Goal: Book appointment/travel/reservation

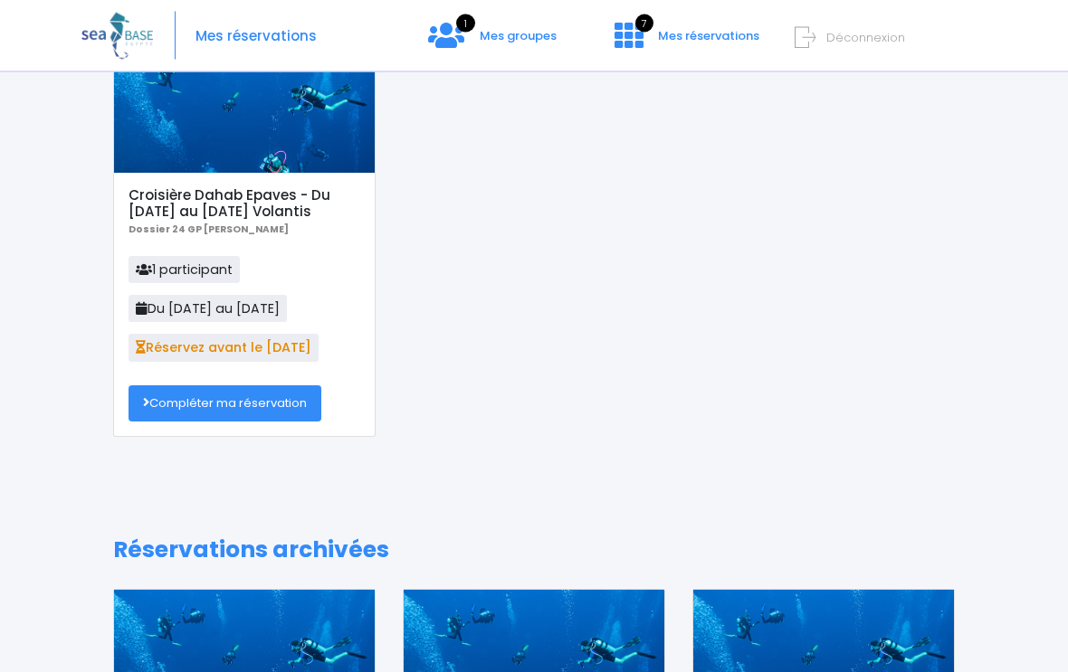
scroll to position [128, 0]
click at [458, 33] on icon at bounding box center [446, 35] width 36 height 29
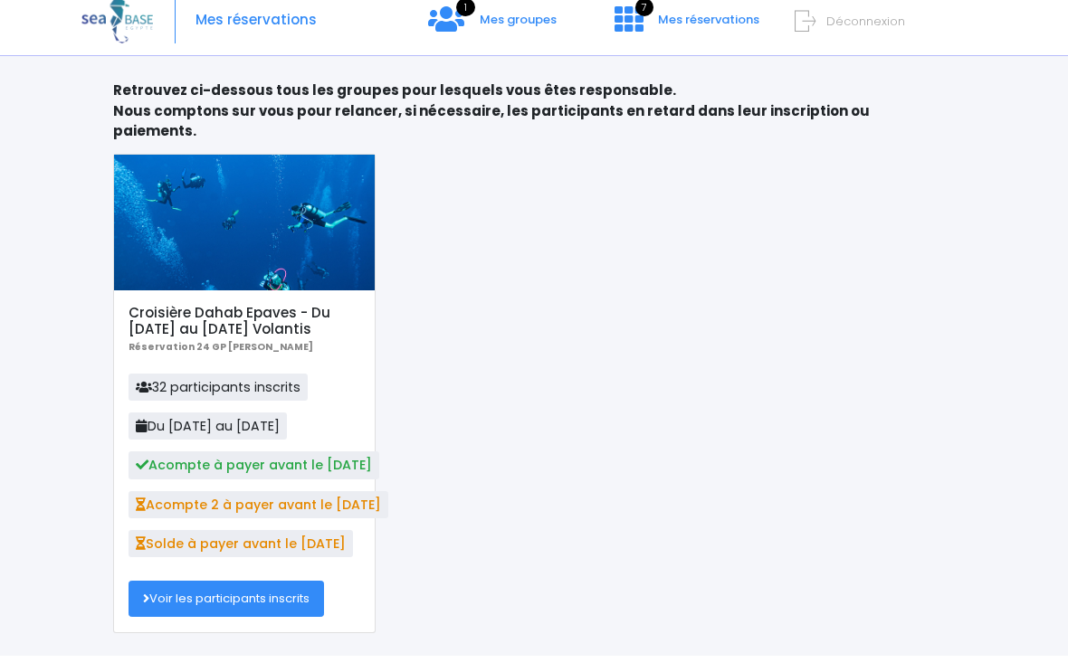
scroll to position [65, 0]
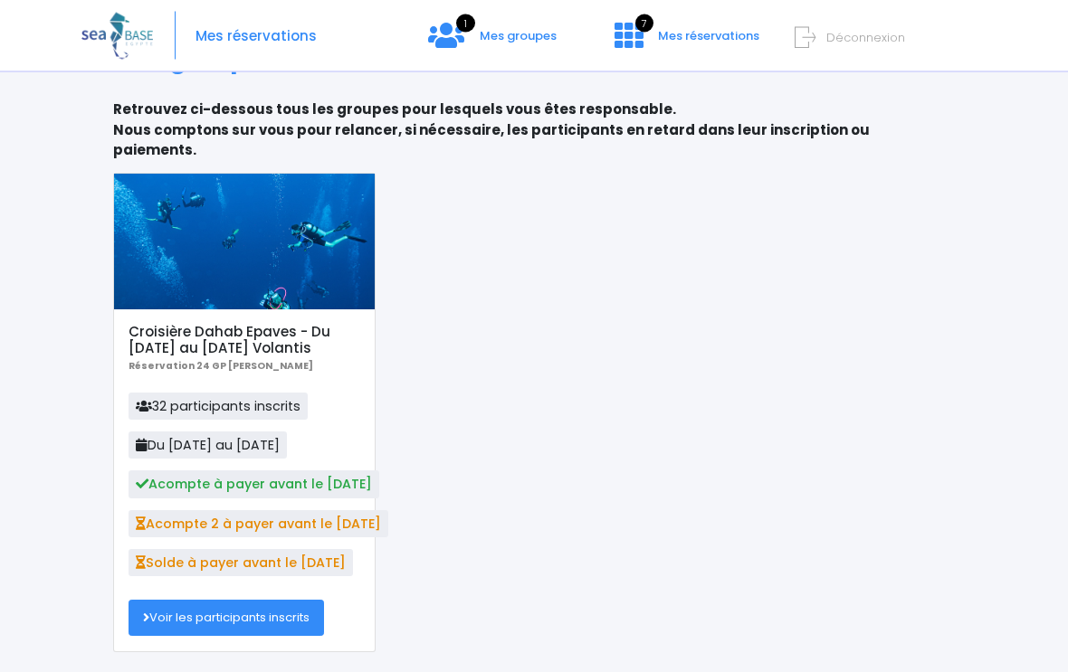
click at [293, 601] on link "Voir les participants inscrits" at bounding box center [225, 619] width 195 height 36
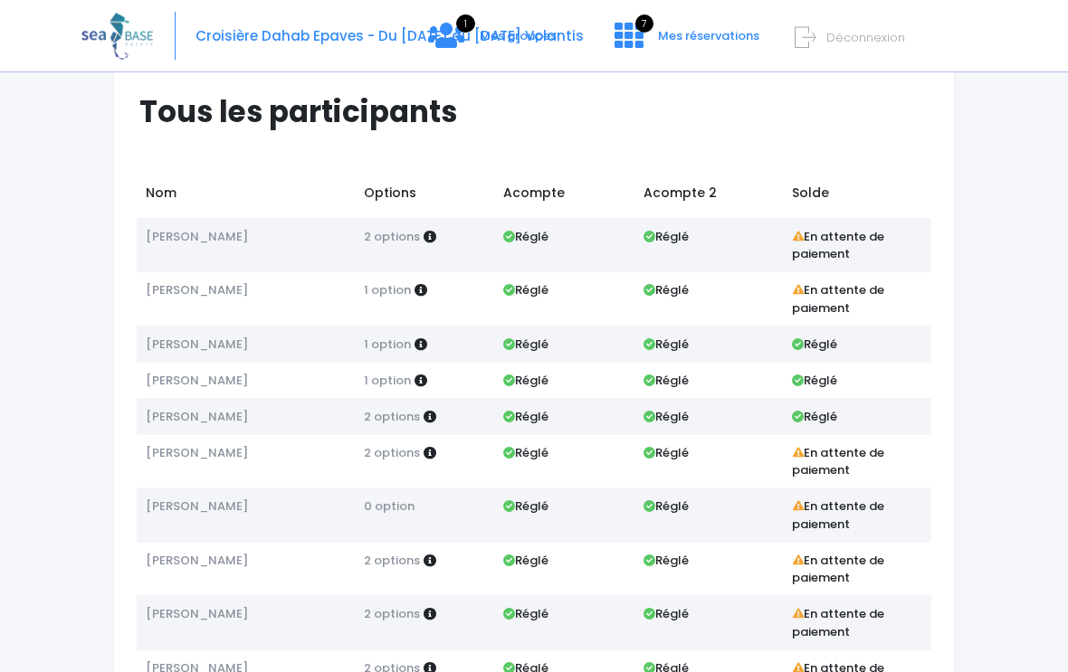
scroll to position [43, 0]
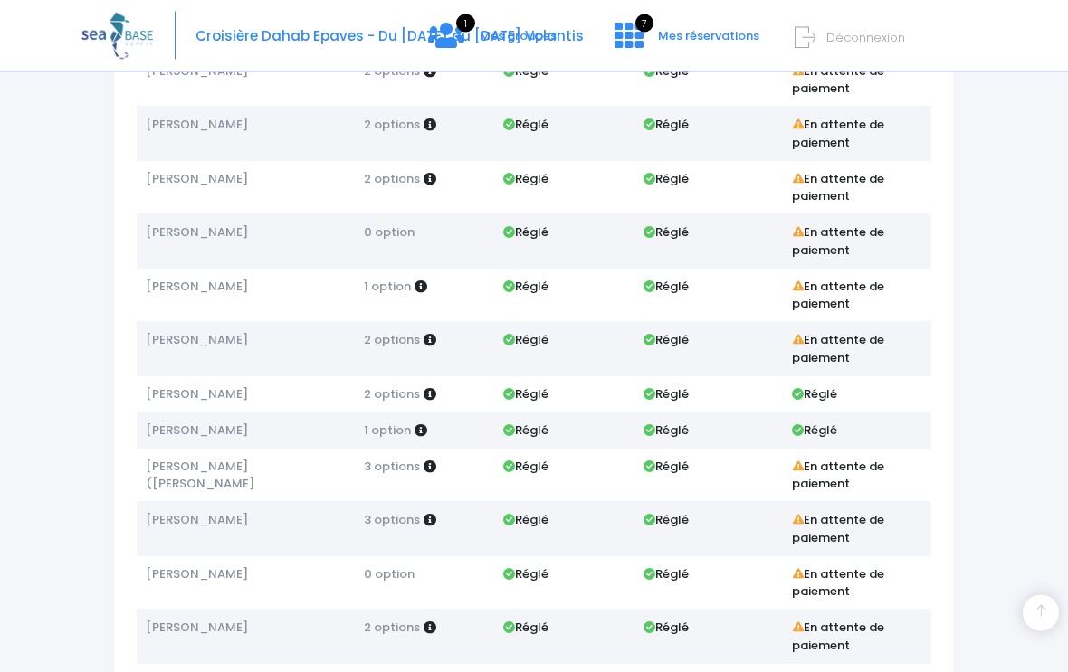
scroll to position [532, 0]
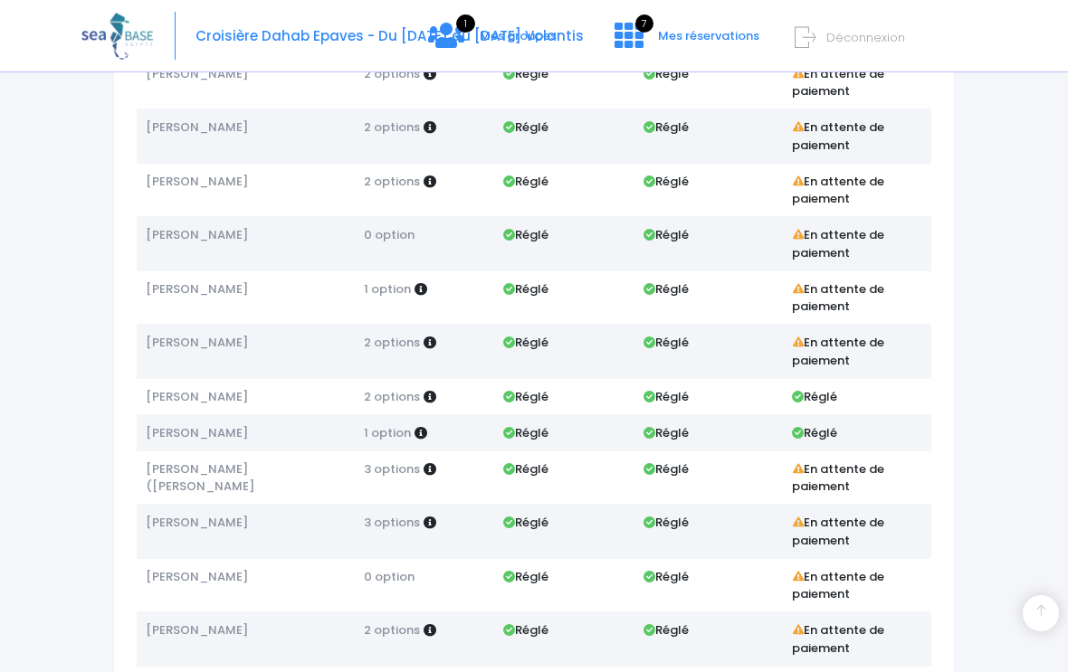
click at [451, 39] on icon at bounding box center [446, 35] width 36 height 29
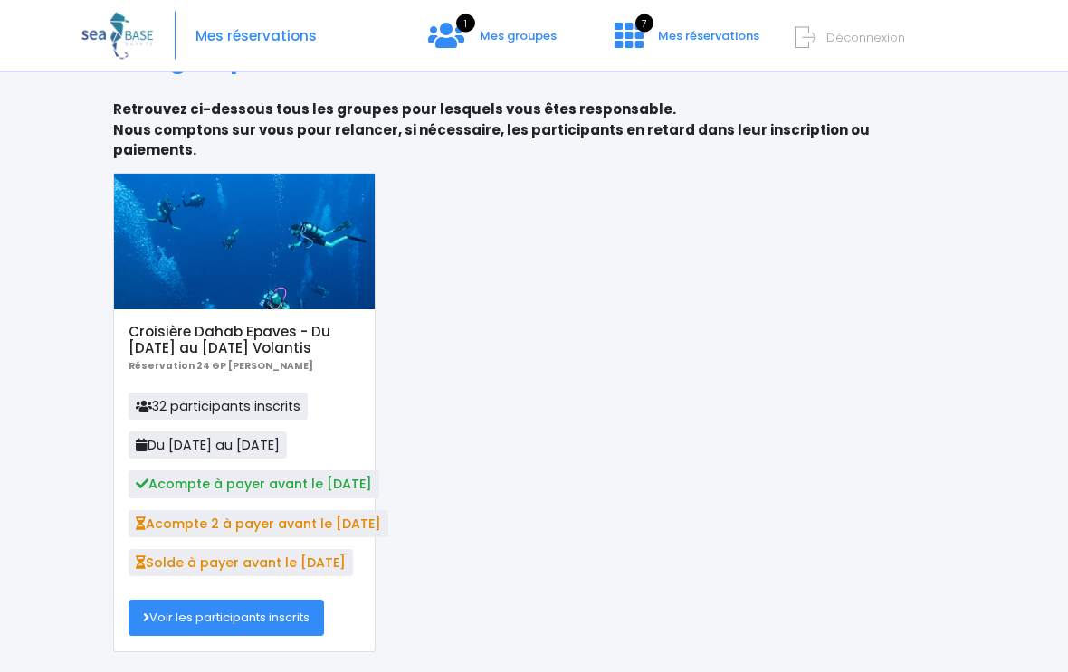
scroll to position [65, 0]
click at [642, 19] on span "7" at bounding box center [644, 23] width 18 height 18
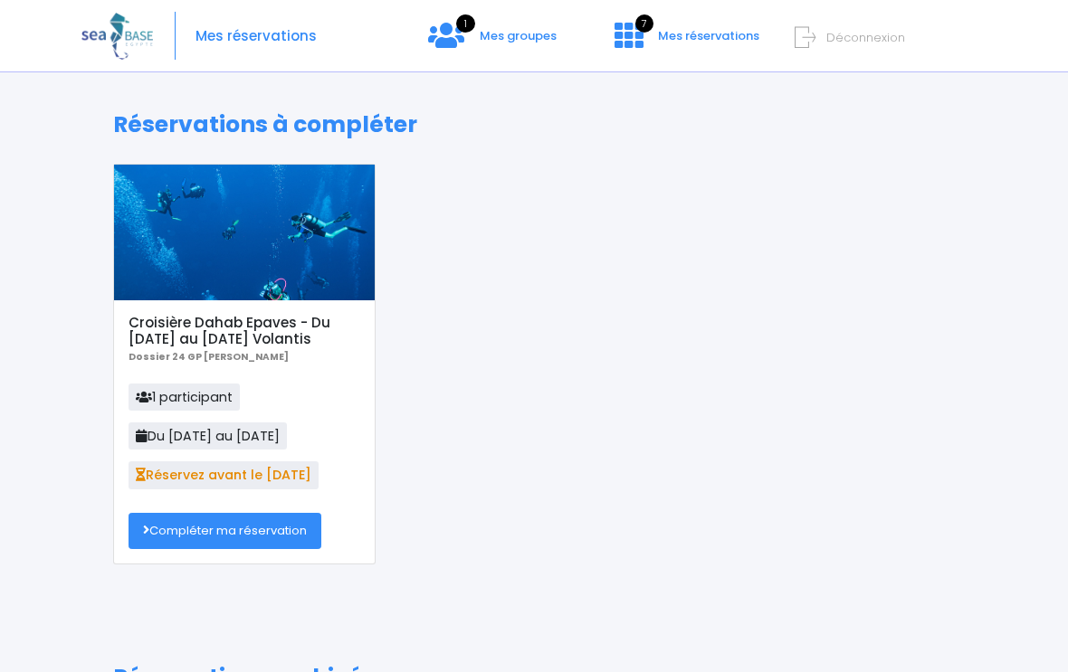
click at [292, 525] on link "Compléter ma réservation" at bounding box center [224, 531] width 193 height 36
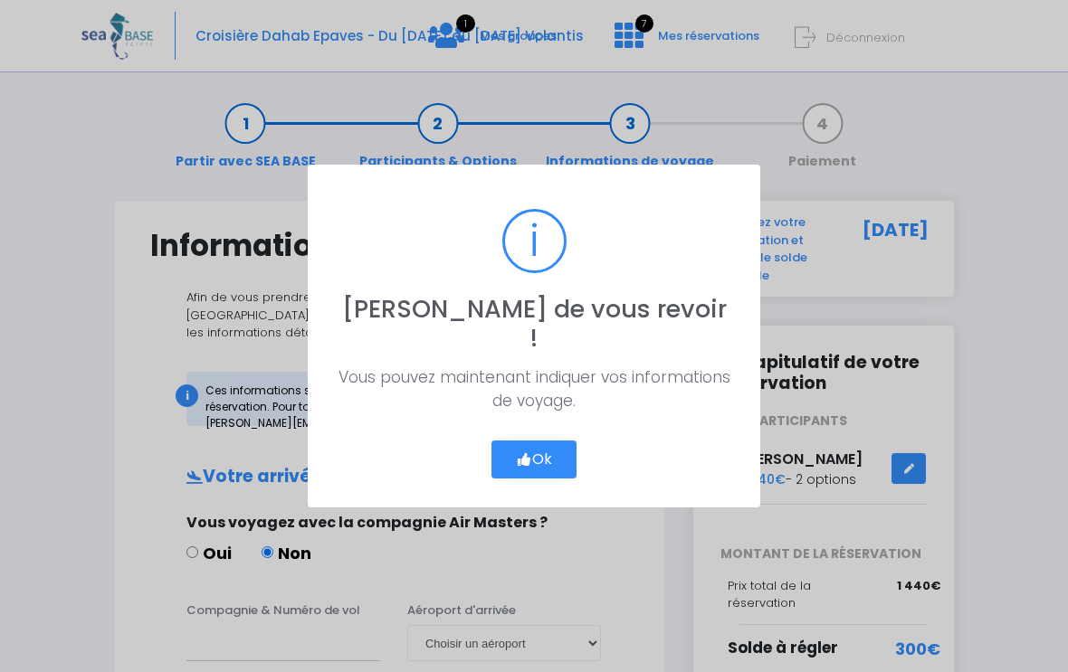
click at [557, 441] on button "Ok" at bounding box center [533, 460] width 85 height 38
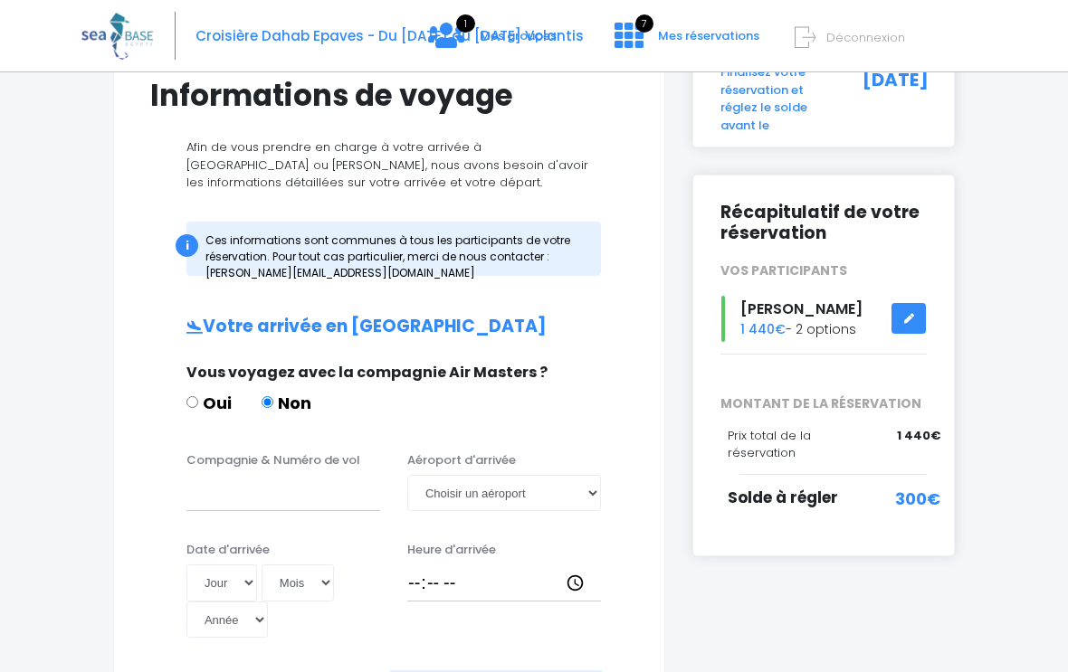
scroll to position [153, 0]
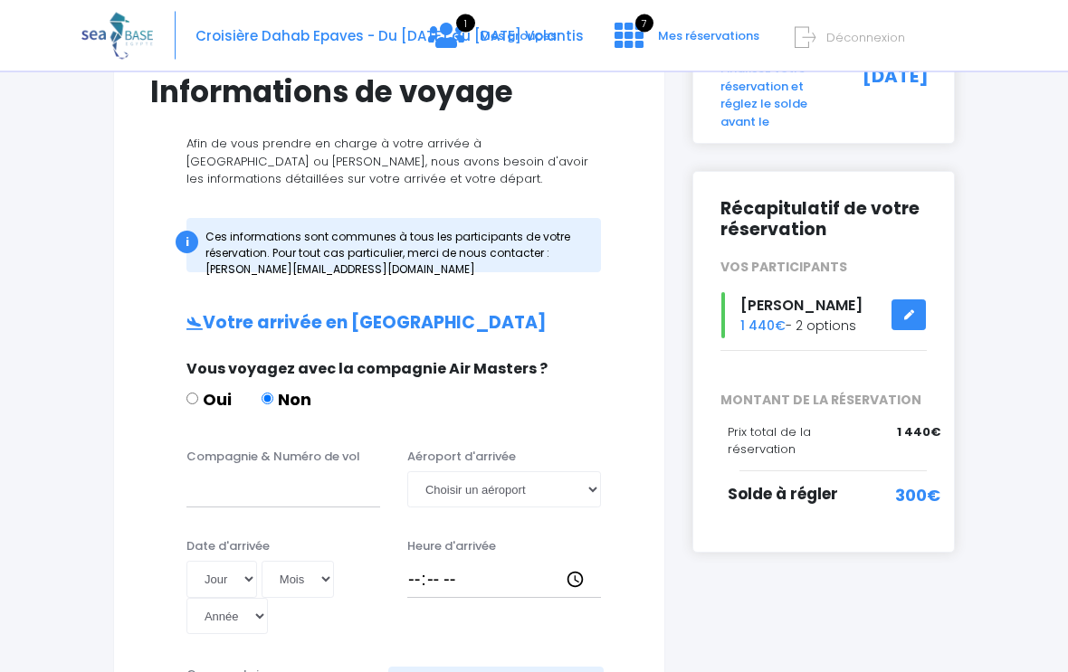
click at [910, 316] on icon at bounding box center [908, 316] width 13 height 0
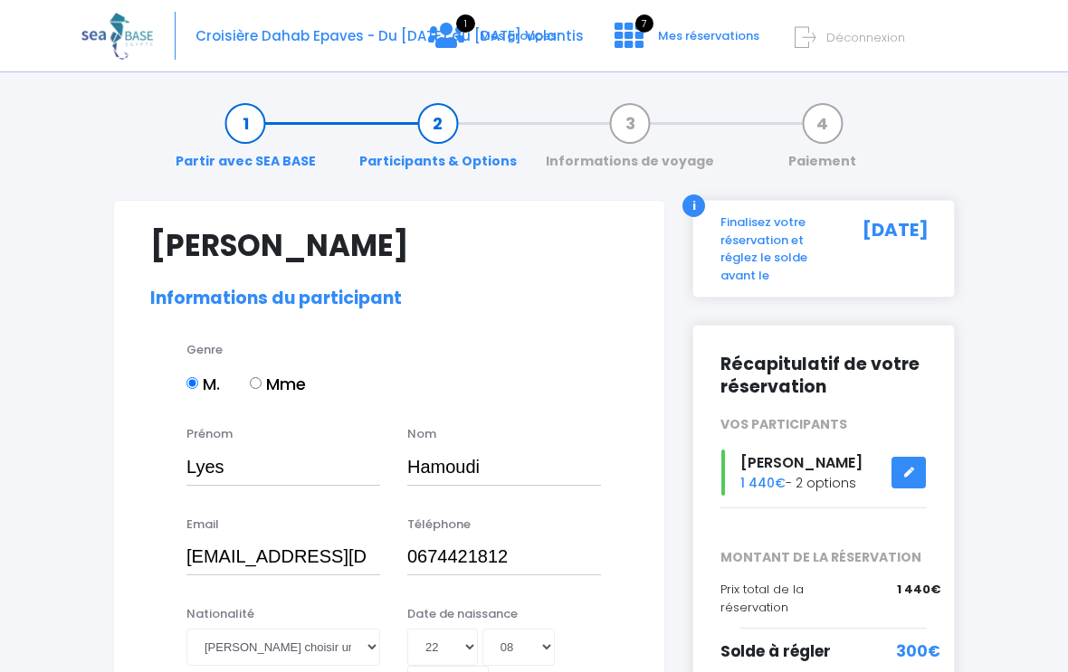
select select "N4"
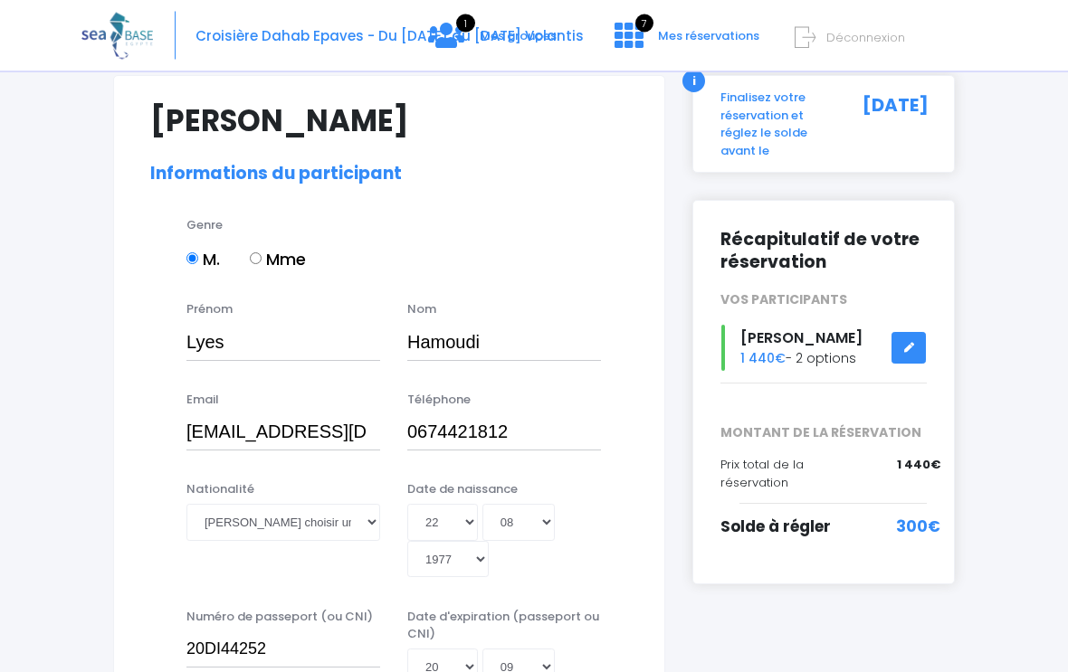
scroll to position [123, 0]
click at [916, 530] on span "300€" at bounding box center [918, 530] width 44 height 24
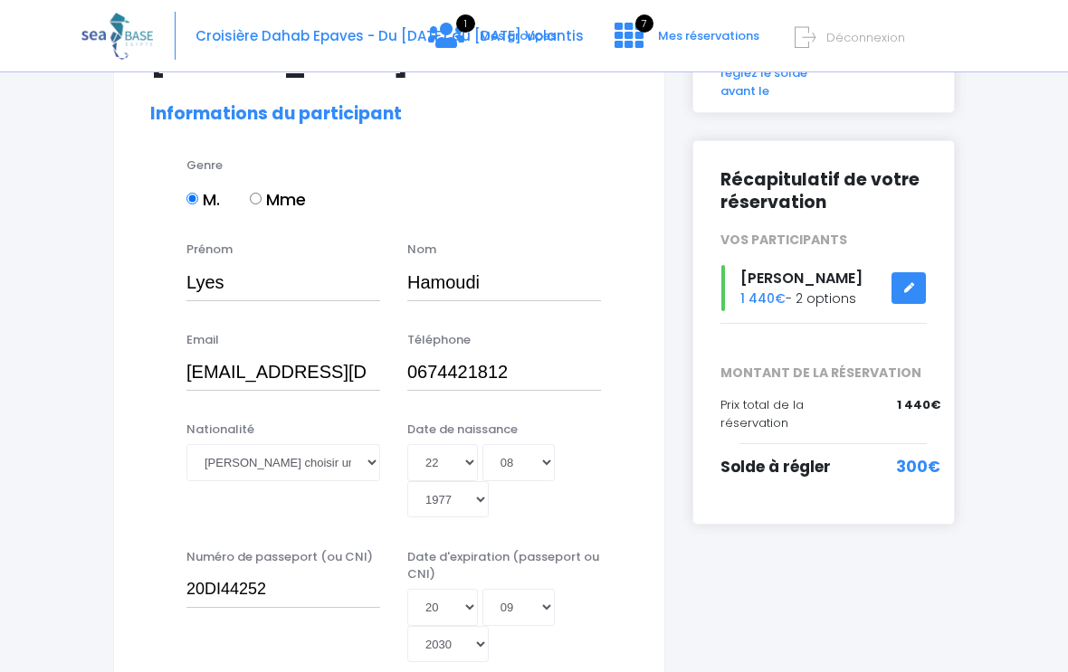
scroll to position [187, 0]
